Goal: Check status: Check status

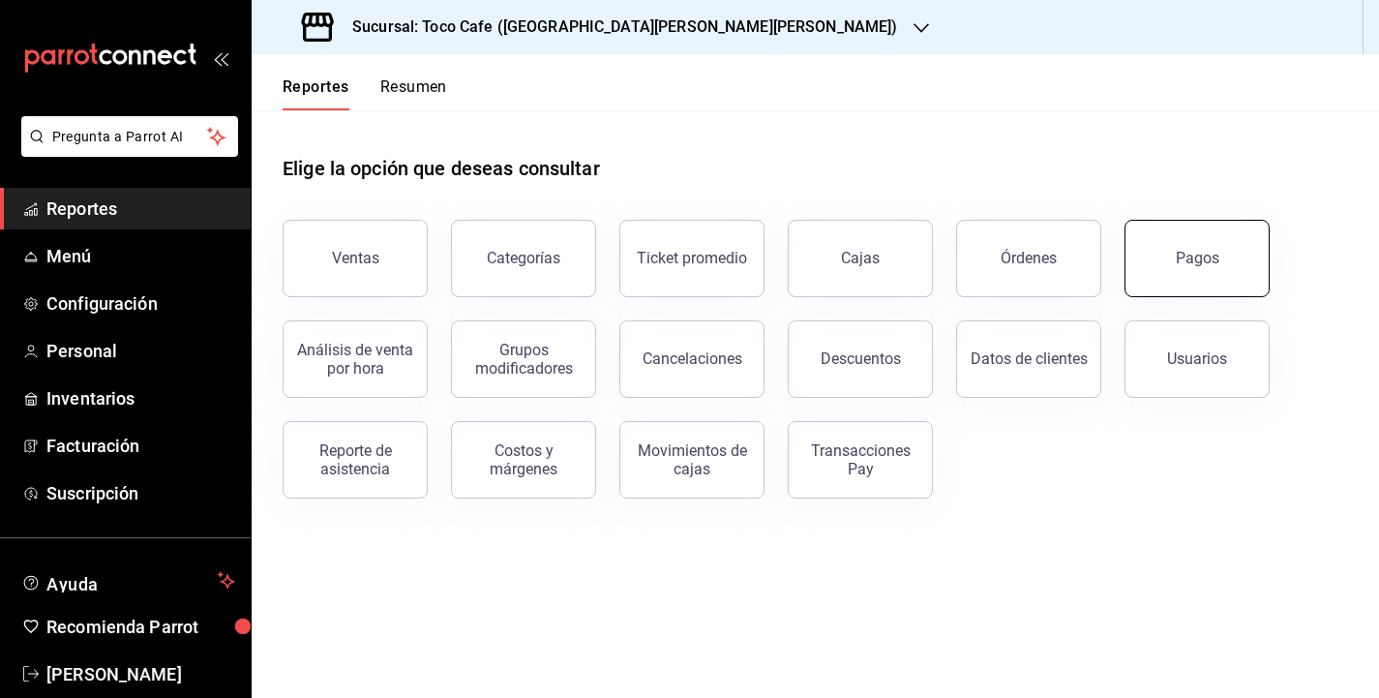
click at [1186, 271] on button "Pagos" at bounding box center [1197, 258] width 145 height 77
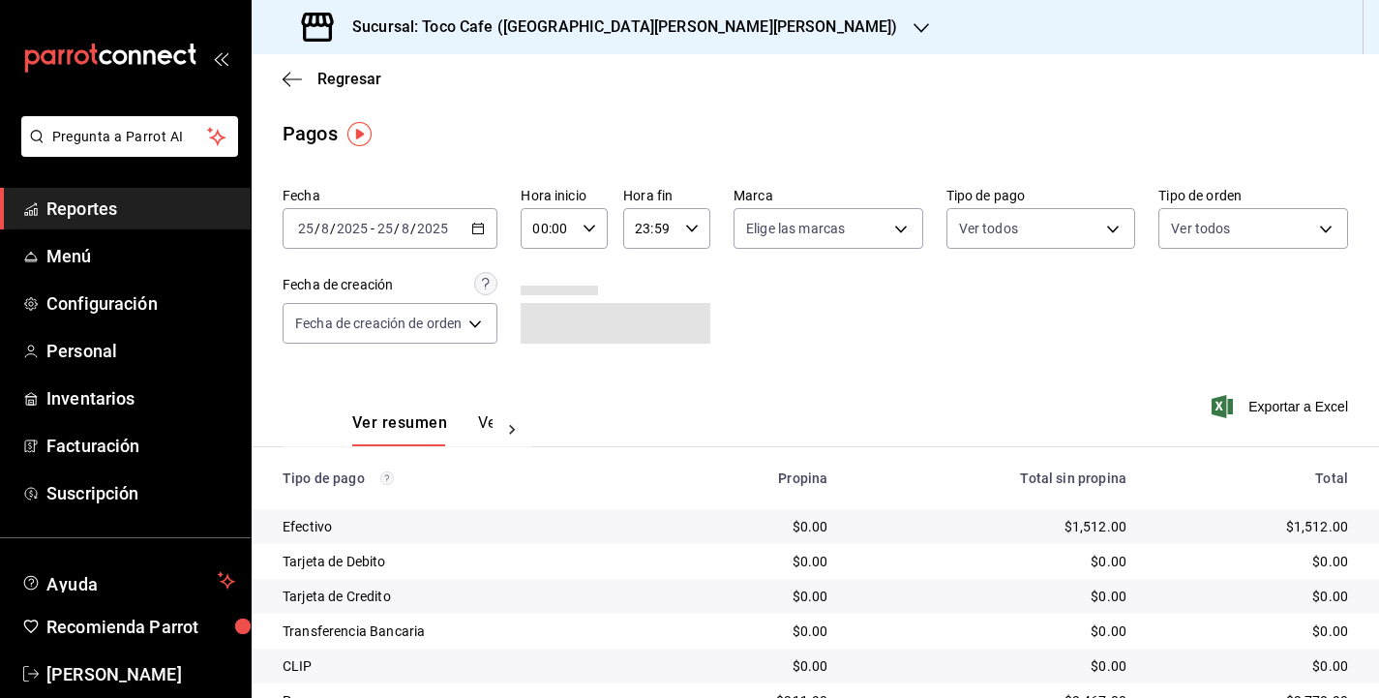
click at [450, 248] on div "[DATE] [DATE] - [DATE] [DATE]" at bounding box center [390, 228] width 215 height 41
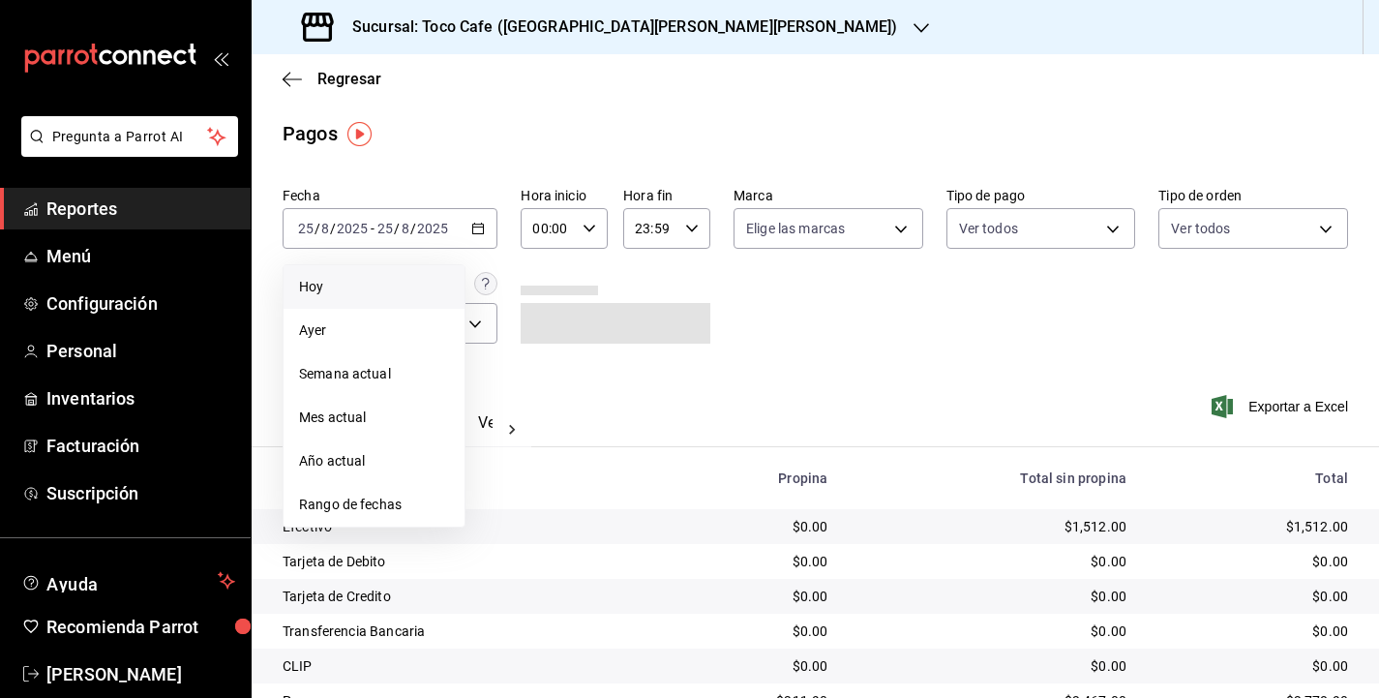
click at [395, 284] on span "Hoy" at bounding box center [374, 287] width 150 height 20
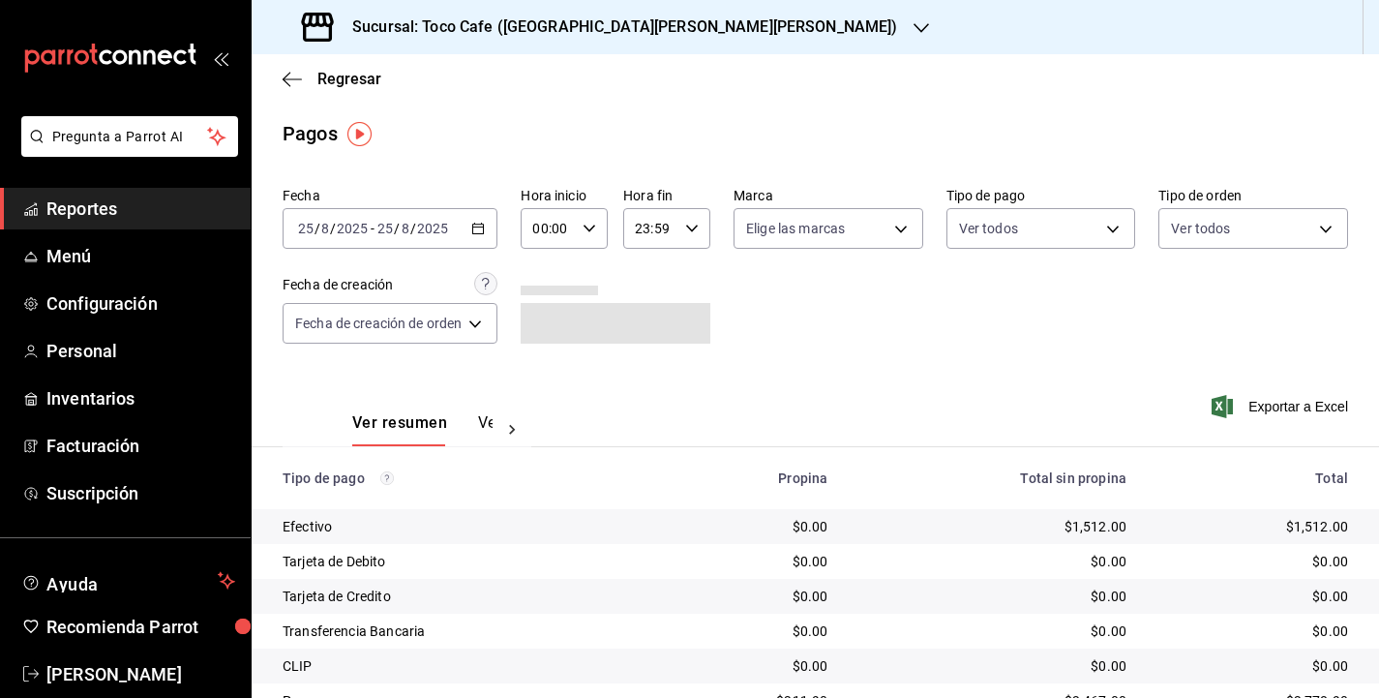
click at [961, 311] on div "Fecha [DATE] [DATE] - [DATE] [DATE] Hora inicio 00:00 Hora inicio Hora fin 23:5…" at bounding box center [816, 273] width 1066 height 188
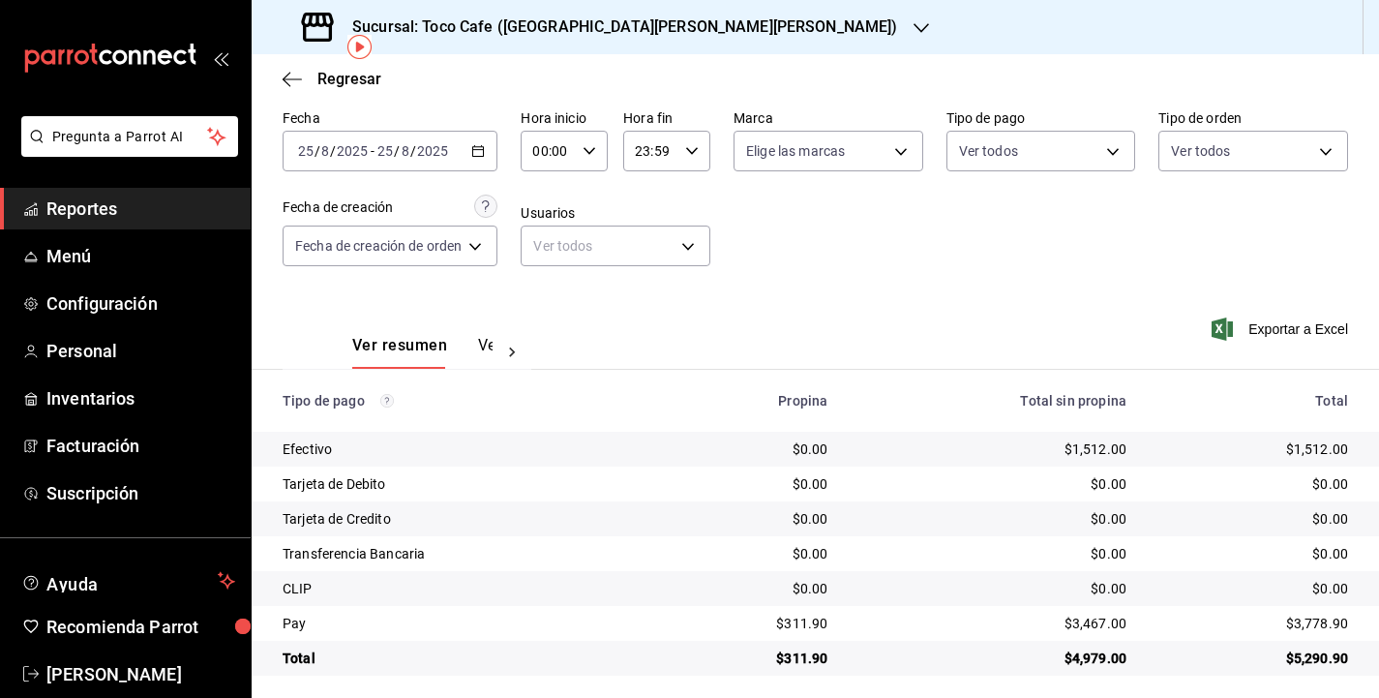
scroll to position [86, 0]
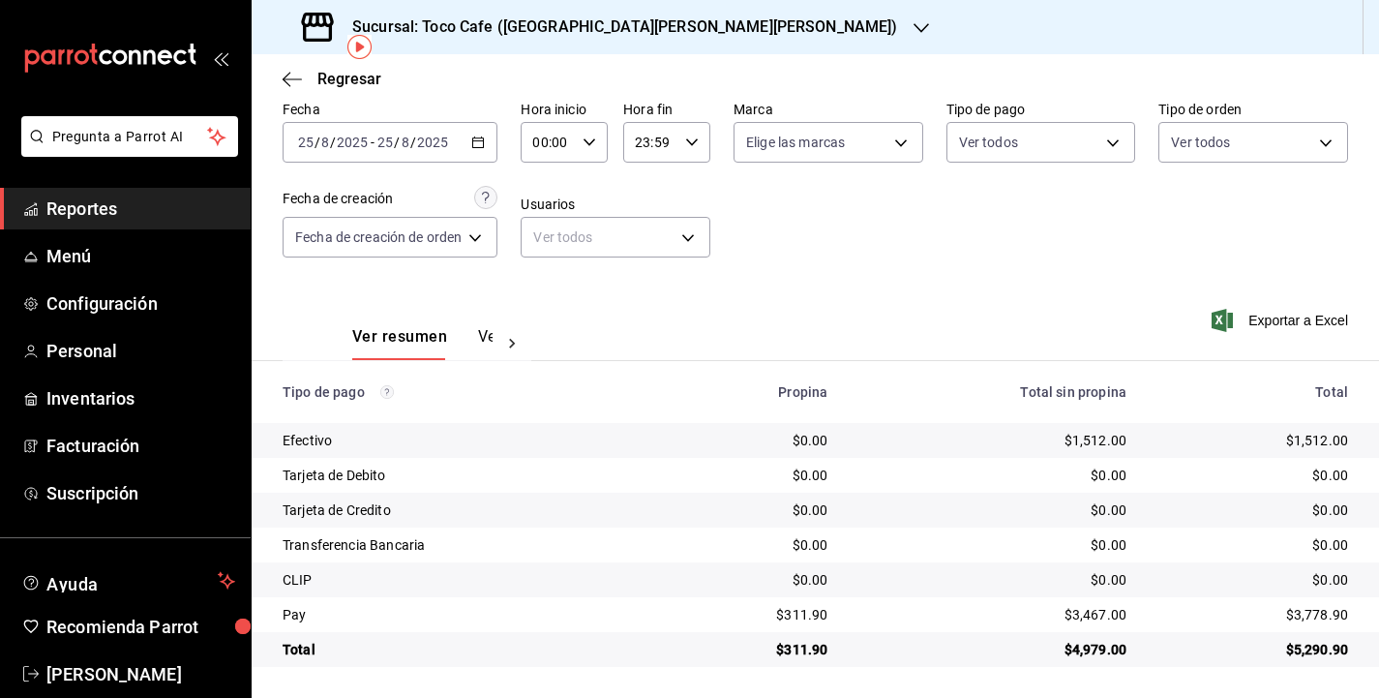
click at [953, 279] on div "Fecha [DATE] [DATE] - [DATE] [DATE] Hora inicio 00:00 Hora inicio Hora fin 23:5…" at bounding box center [816, 187] width 1066 height 188
click at [942, 283] on div "Ver resumen Ver pagos Exportar a Excel" at bounding box center [816, 332] width 1128 height 103
